Goal: Task Accomplishment & Management: Manage account settings

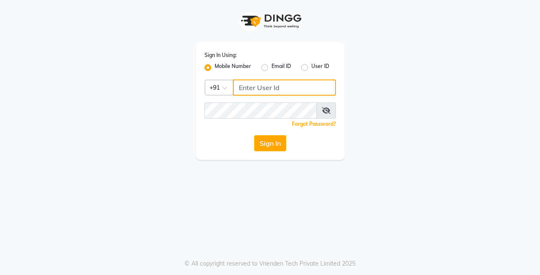
click at [259, 85] on input "Username" at bounding box center [284, 87] width 103 height 16
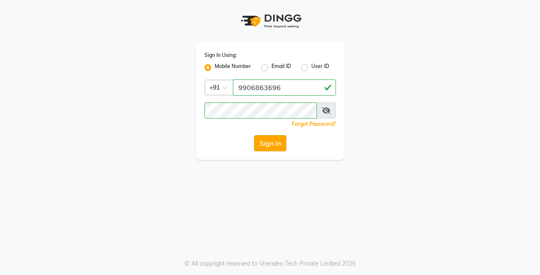
click at [272, 138] on button "Sign In" at bounding box center [270, 143] width 32 height 16
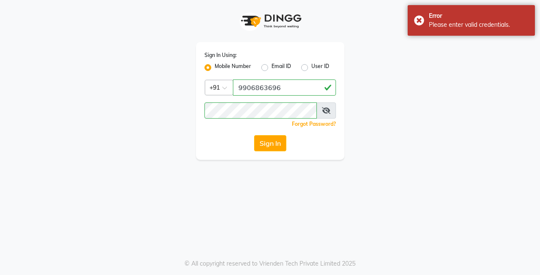
click at [329, 108] on icon at bounding box center [326, 110] width 8 height 7
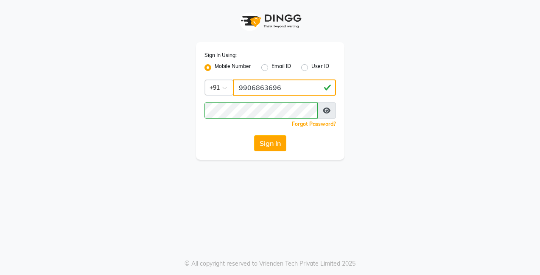
click at [293, 89] on input "9906863696" at bounding box center [284, 87] width 103 height 16
type input "9"
type input "9960863696"
click at [267, 140] on button "Sign In" at bounding box center [270, 143] width 32 height 16
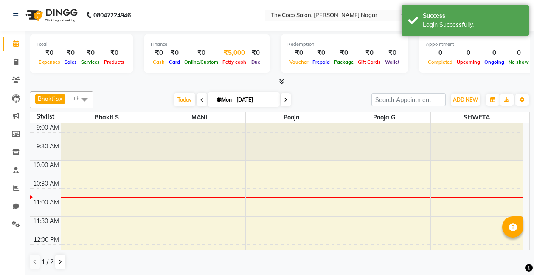
click at [233, 62] on span "Petty cash" at bounding box center [234, 62] width 28 height 6
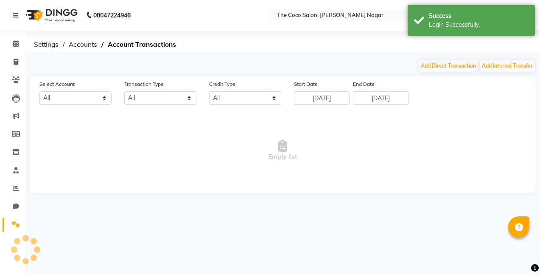
select select "4478"
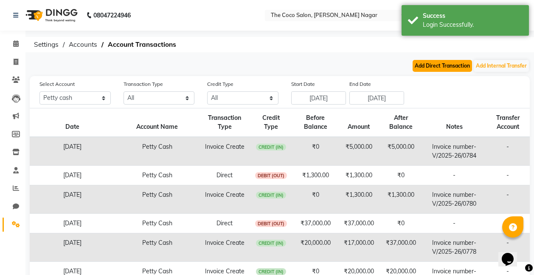
click at [454, 60] on button "Add Direct Transaction" at bounding box center [441, 66] width 59 height 12
select select "direct"
select select "4478"
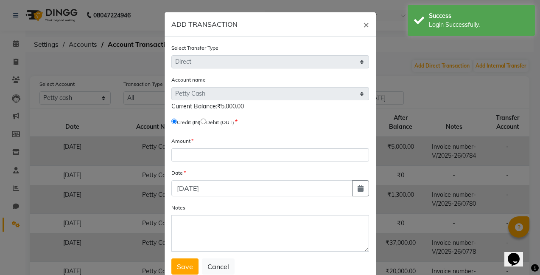
click at [206, 123] on input "radio" at bounding box center [204, 121] width 6 height 6
radio input "true"
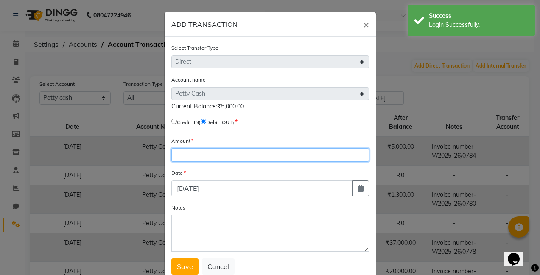
click at [209, 154] on input "number" at bounding box center [270, 154] width 198 height 13
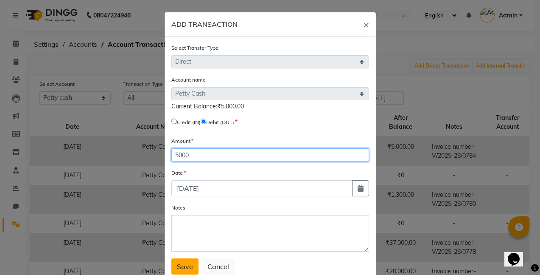
type input "5000"
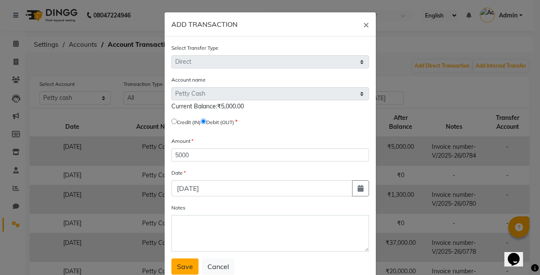
click at [180, 267] on span "Save" at bounding box center [185, 266] width 16 height 8
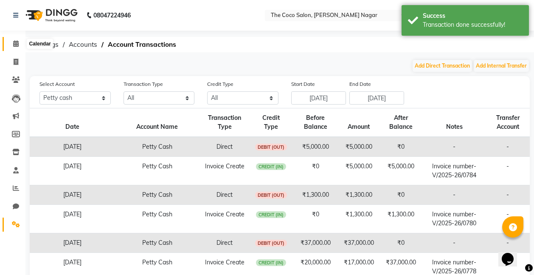
click at [15, 44] on icon at bounding box center [16, 43] width 6 height 6
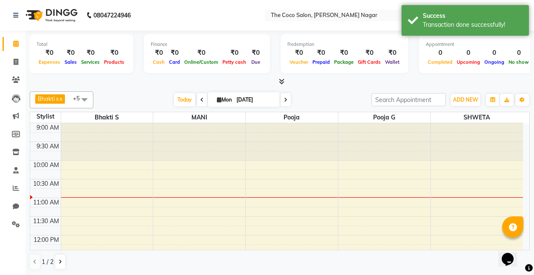
click at [282, 81] on icon at bounding box center [282, 81] width 6 height 6
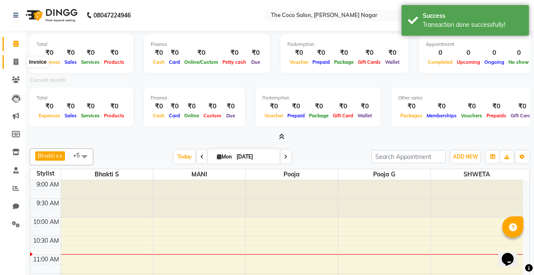
click at [17, 61] on icon at bounding box center [16, 62] width 5 height 6
select select "service"
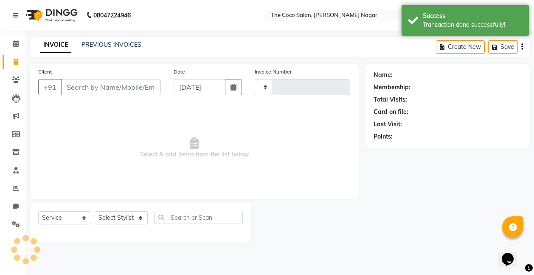
type input "0793"
select select "5542"
